Goal: Contribute content: Add original content to the website for others to see

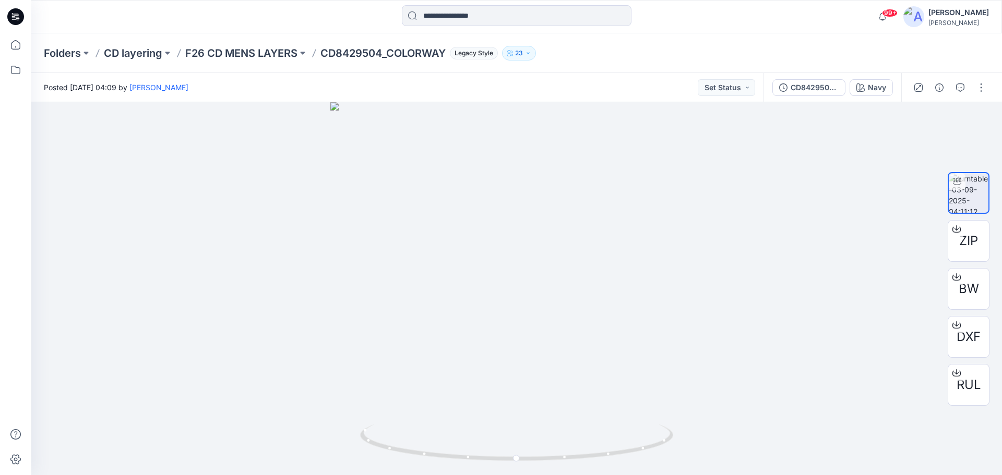
click at [19, 16] on icon at bounding box center [15, 16] width 17 height 17
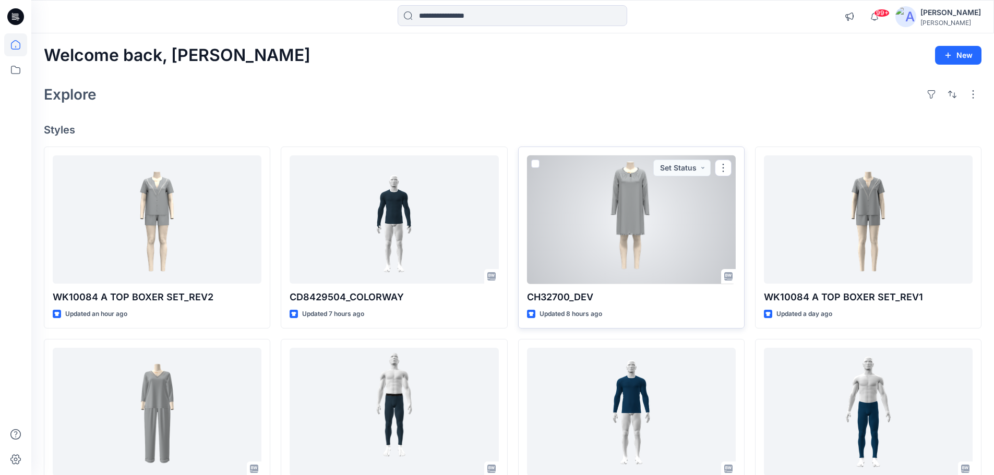
click at [583, 246] on div at bounding box center [631, 219] width 209 height 129
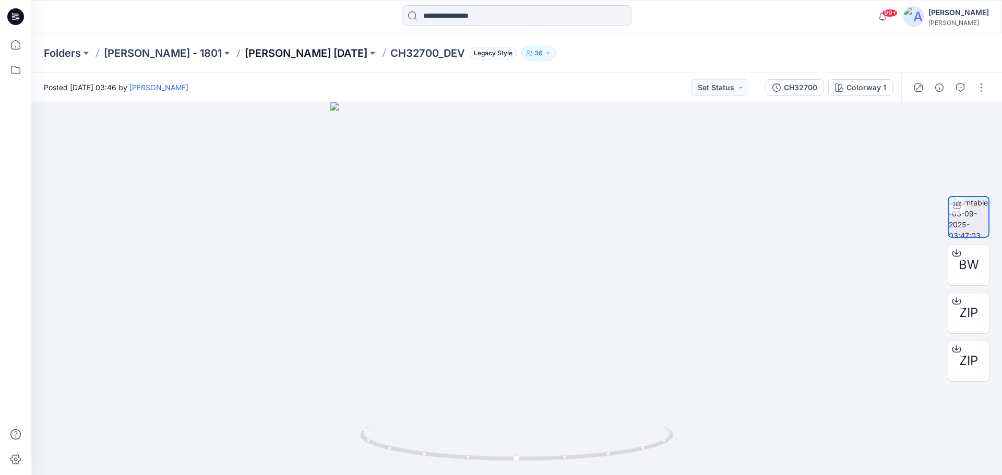
click at [293, 55] on p "[PERSON_NAME] [DATE]" at bounding box center [306, 53] width 123 height 15
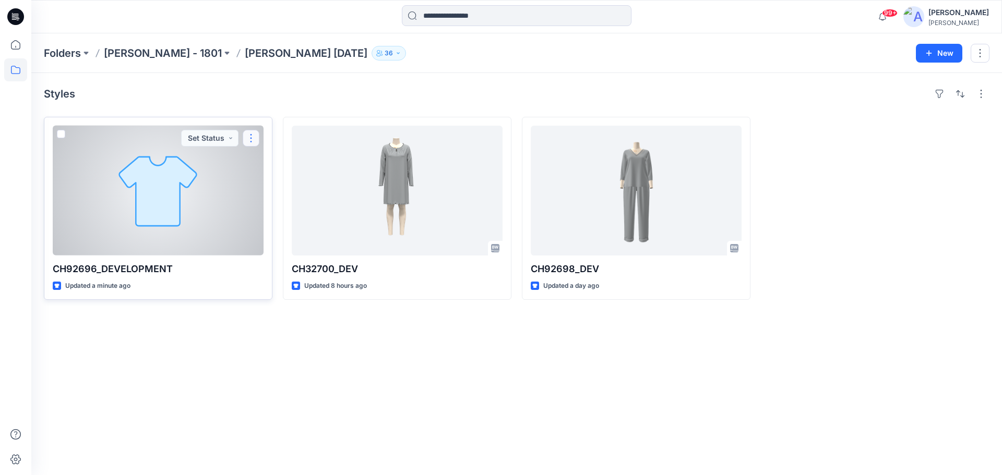
click at [251, 139] on button "button" at bounding box center [251, 138] width 17 height 17
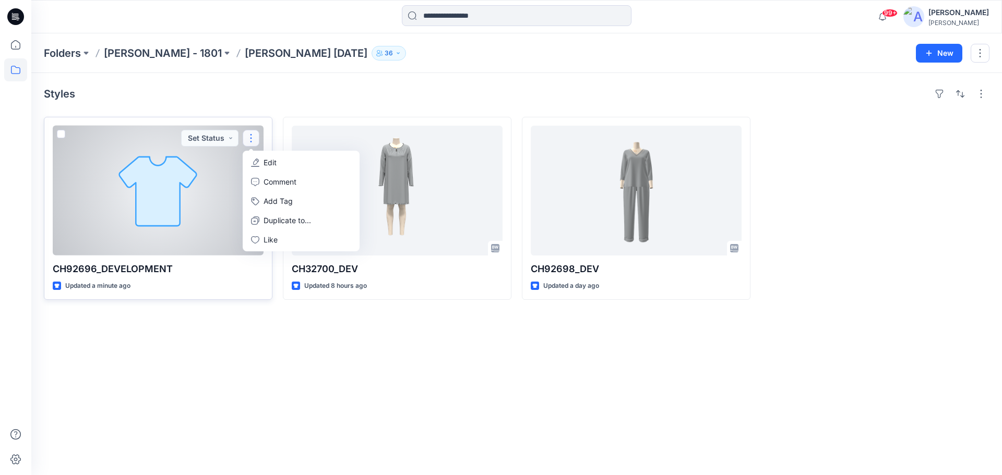
click at [271, 162] on p "Edit" at bounding box center [269, 162] width 13 height 11
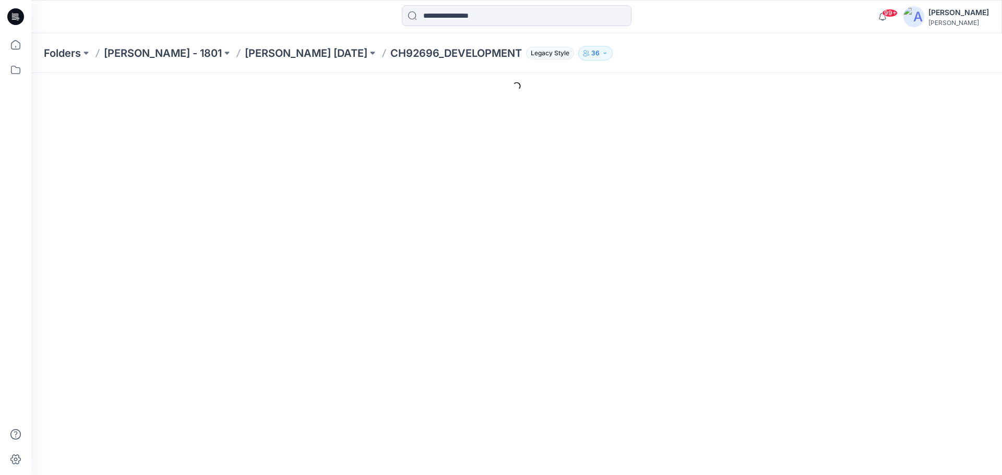
type input "**********"
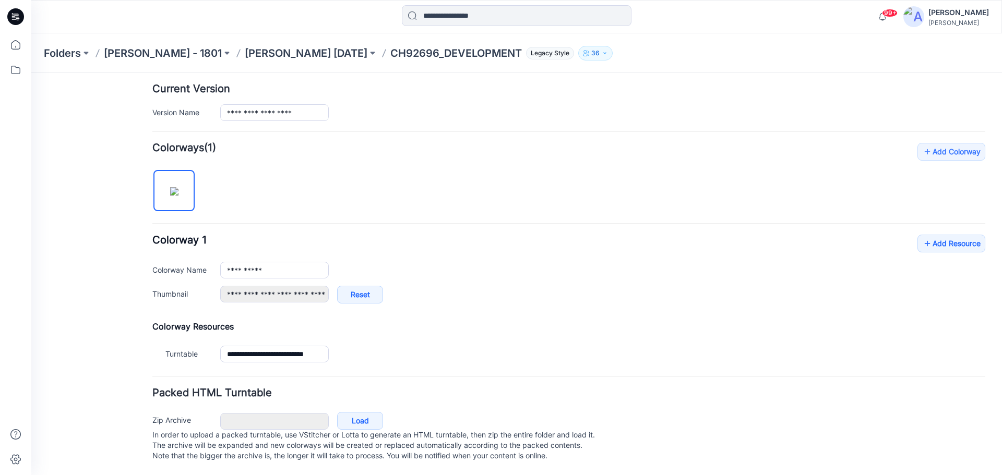
scroll to position [267, 0]
click at [934, 237] on link "Add Resource" at bounding box center [951, 244] width 68 height 18
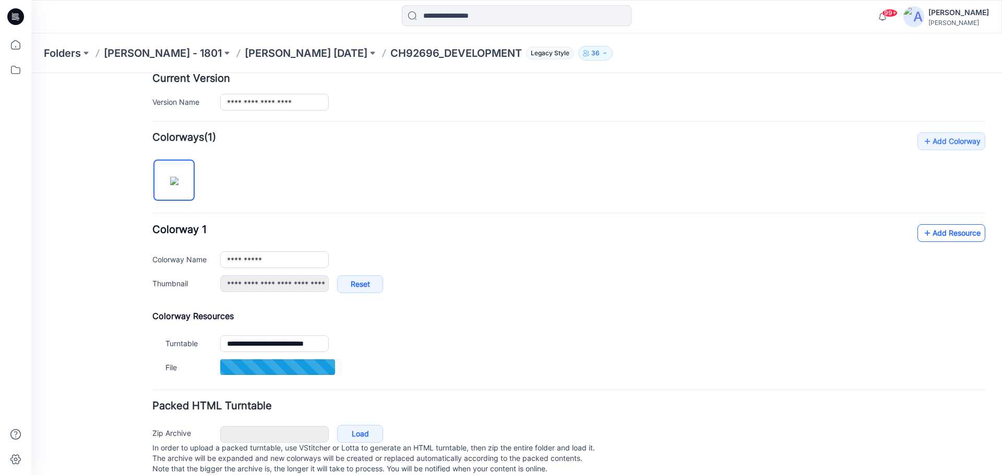
click at [942, 230] on link "Add Resource" at bounding box center [951, 233] width 68 height 18
click at [935, 233] on link "Add Resource" at bounding box center [951, 233] width 68 height 18
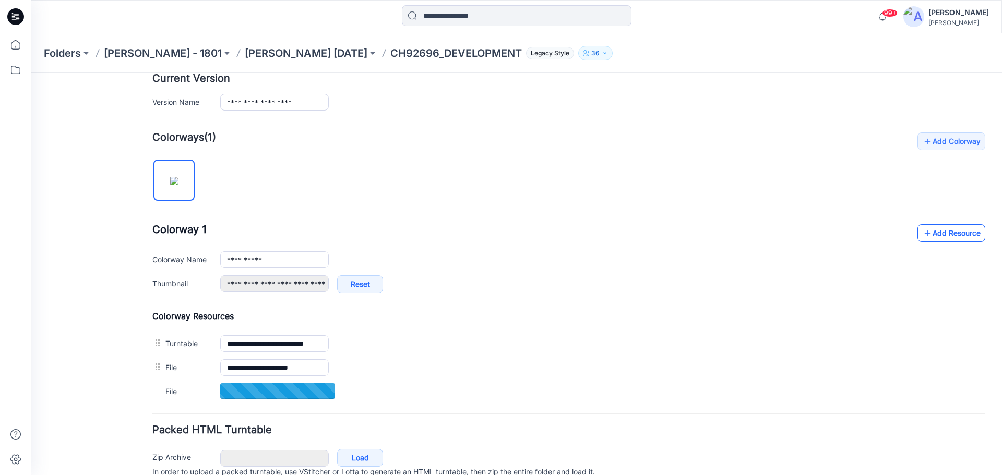
click at [932, 234] on link "Add Resource" at bounding box center [951, 233] width 68 height 18
click at [928, 235] on link "Add Resource" at bounding box center [951, 233] width 68 height 18
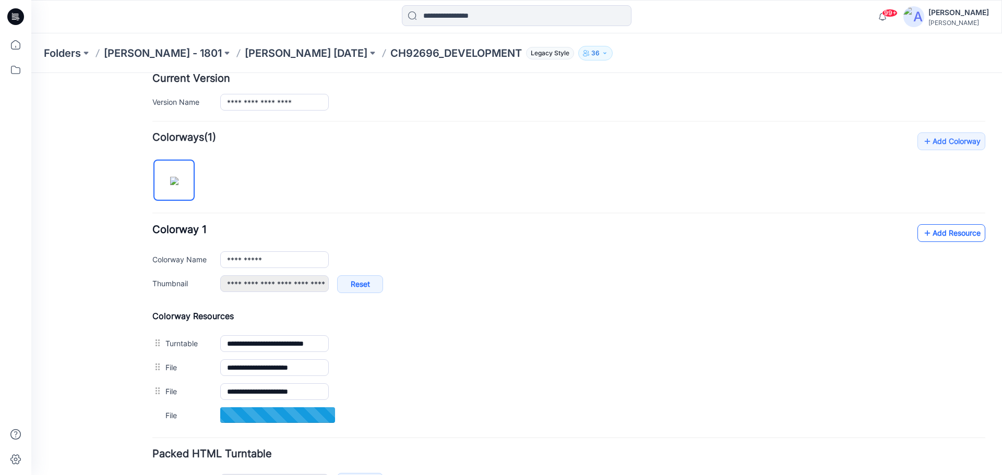
click at [931, 237] on link "Add Resource" at bounding box center [951, 233] width 68 height 18
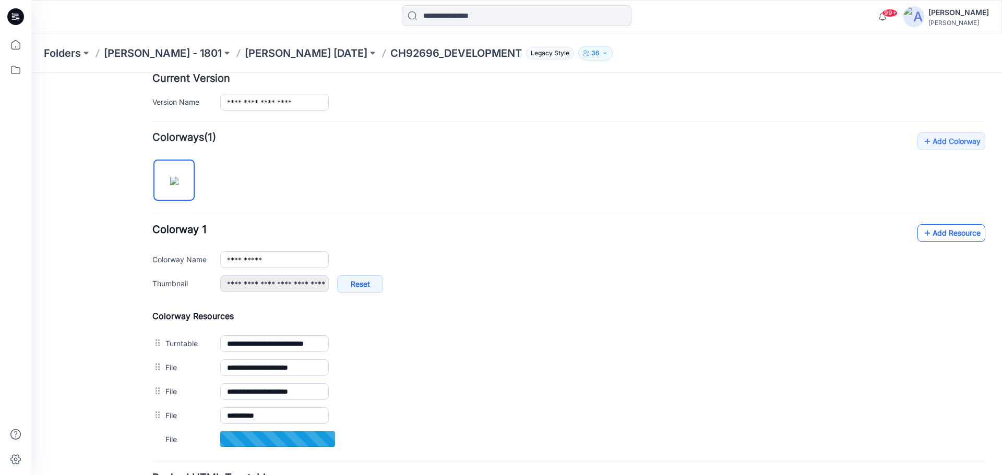
click at [935, 235] on link "Add Resource" at bounding box center [951, 233] width 68 height 18
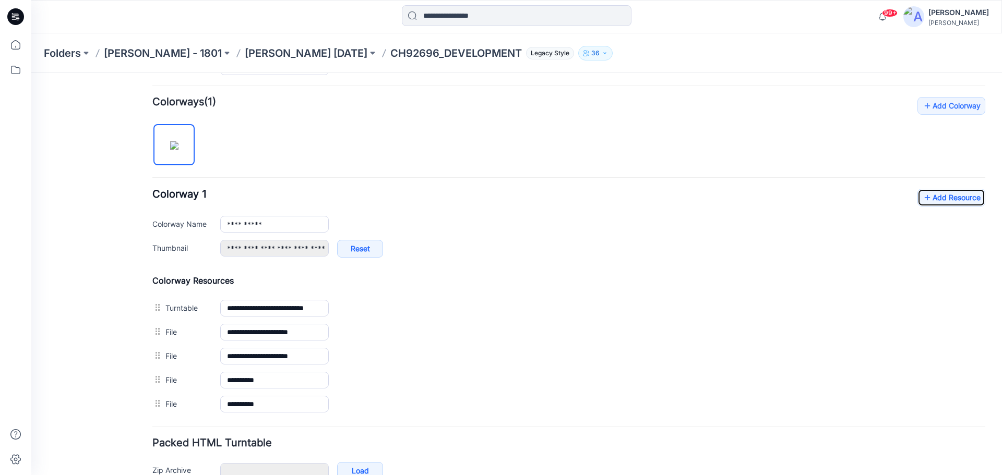
scroll to position [319, 0]
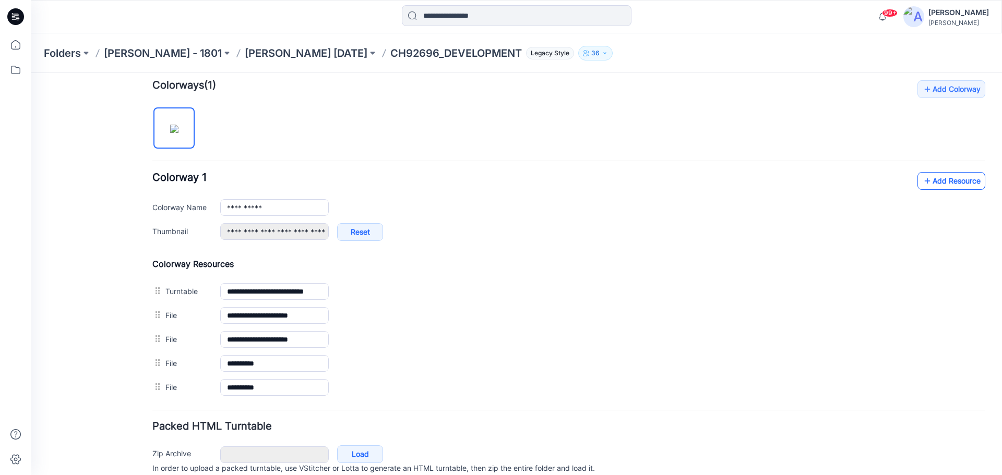
click at [953, 187] on link "Add Resource" at bounding box center [951, 181] width 68 height 18
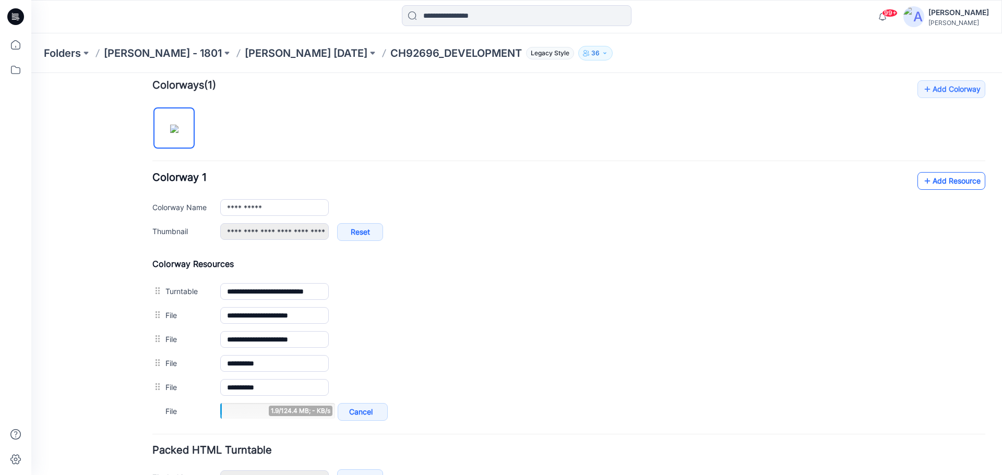
click at [953, 183] on link "Add Resource" at bounding box center [951, 181] width 68 height 18
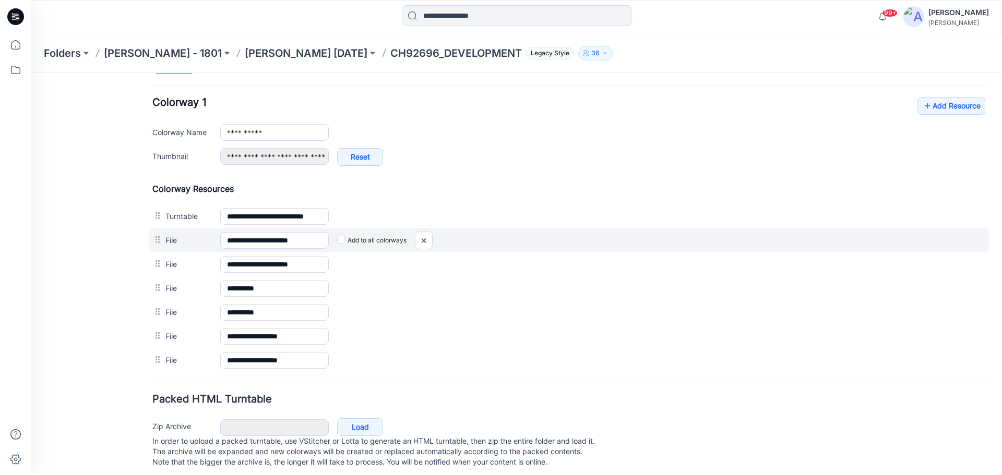
scroll to position [411, 0]
